Goal: Understand process/instructions: Learn how to perform a task or action

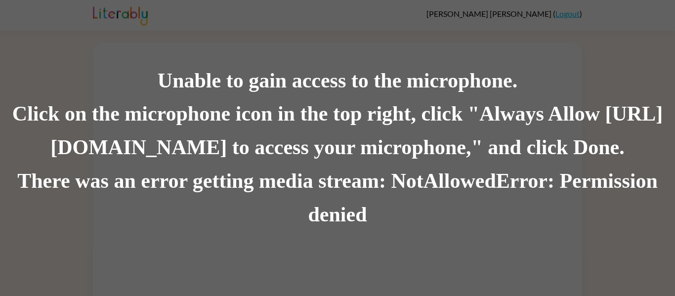
click at [534, 134] on div "Click on the microphone icon in the top right, click "Always Allow [URL][DOMAIN…" at bounding box center [337, 131] width 675 height 67
click at [639, 158] on div "Click on the microphone icon in the top right, click "Always Allow [URL][DOMAIN…" at bounding box center [337, 131] width 675 height 67
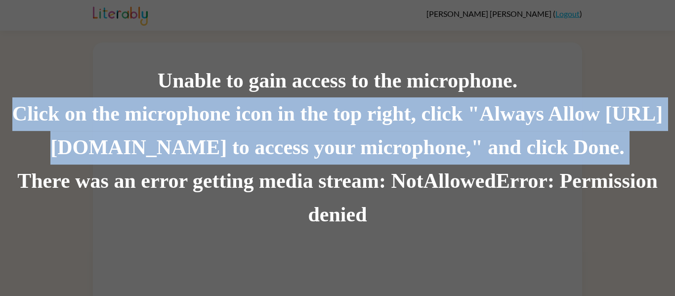
click at [639, 158] on div "Click on the microphone icon in the top right, click "Always Allow [URL][DOMAIN…" at bounding box center [337, 131] width 675 height 67
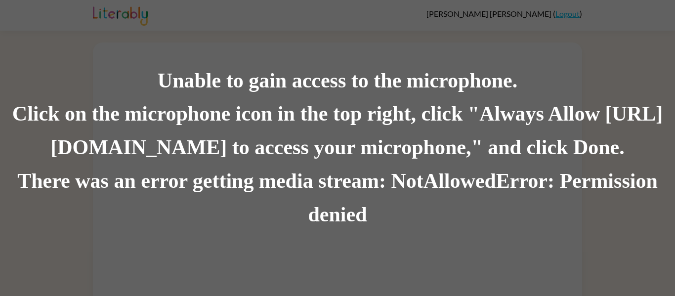
click at [639, 158] on div "Click on the microphone icon in the top right, click "Always Allow [URL][DOMAIN…" at bounding box center [337, 131] width 675 height 67
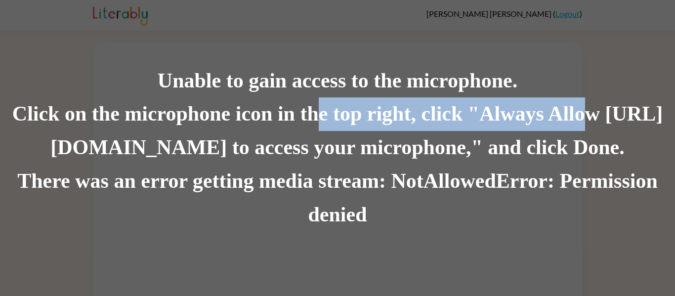
drag, startPoint x: 614, startPoint y: 113, endPoint x: 348, endPoint y: 118, distance: 265.5
click at [348, 118] on div "Click on the microphone icon in the top right, click "Always Allow [URL][DOMAIN…" at bounding box center [337, 131] width 675 height 67
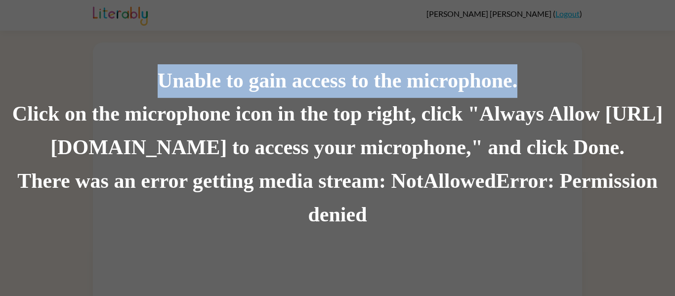
drag, startPoint x: 161, startPoint y: 82, endPoint x: 532, endPoint y: 80, distance: 371.2
click at [532, 80] on div "Unable to gain access to the microphone." at bounding box center [337, 81] width 675 height 34
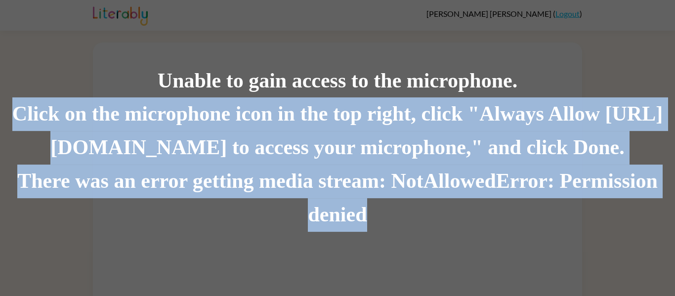
drag, startPoint x: 45, startPoint y: 113, endPoint x: 534, endPoint y: 209, distance: 498.7
click at [534, 209] on div "Unable to gain access to the microphone. Click on the microphone icon in the to…" at bounding box center [337, 148] width 675 height 168
